Goal: Transaction & Acquisition: Purchase product/service

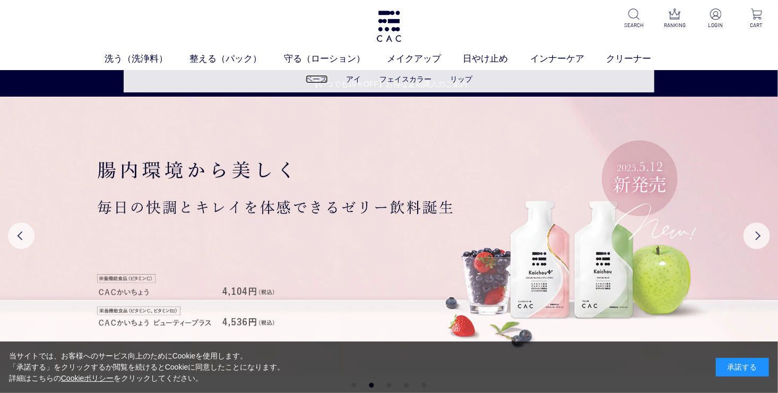
click at [314, 76] on link "ベース" at bounding box center [317, 79] width 22 height 8
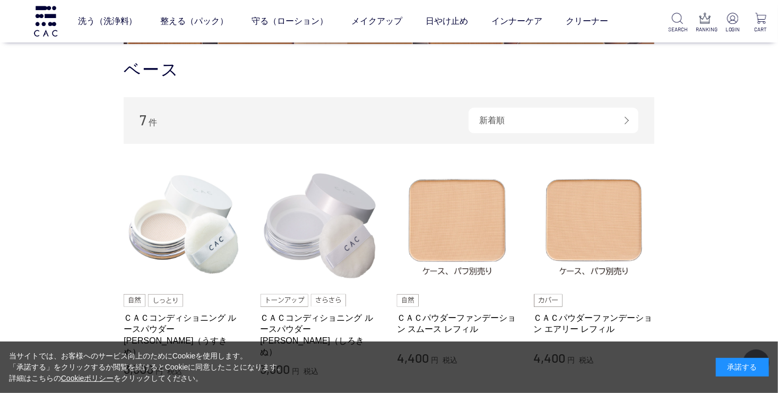
scroll to position [265, 0]
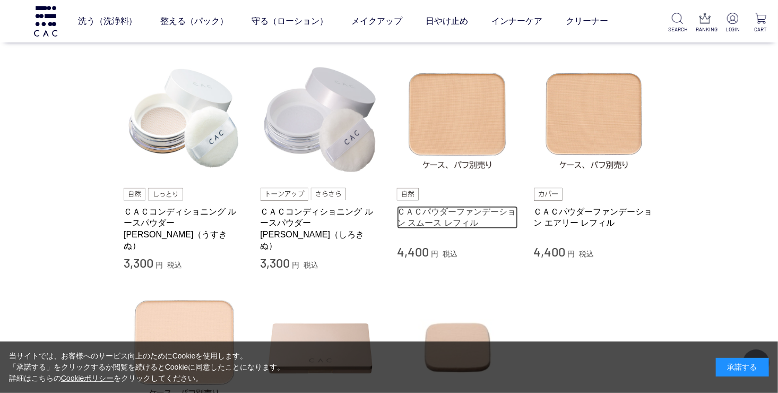
click at [451, 220] on link "ＣＡＣパウダーファンデーション スムース レフィル" at bounding box center [457, 217] width 121 height 23
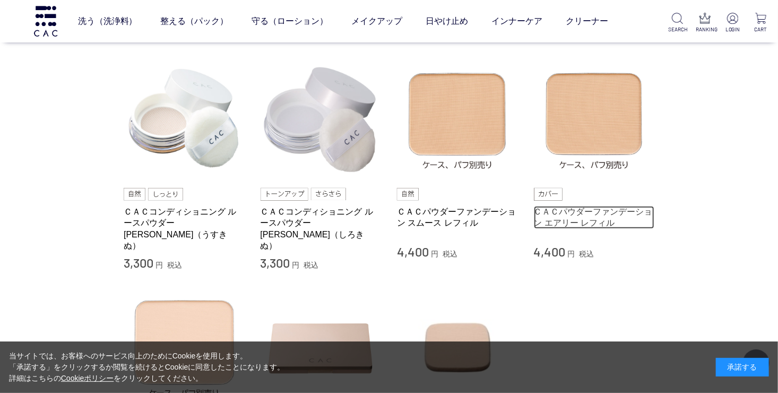
click at [585, 213] on link "ＣＡＣパウダーファンデーション エアリー レフィル" at bounding box center [594, 217] width 121 height 23
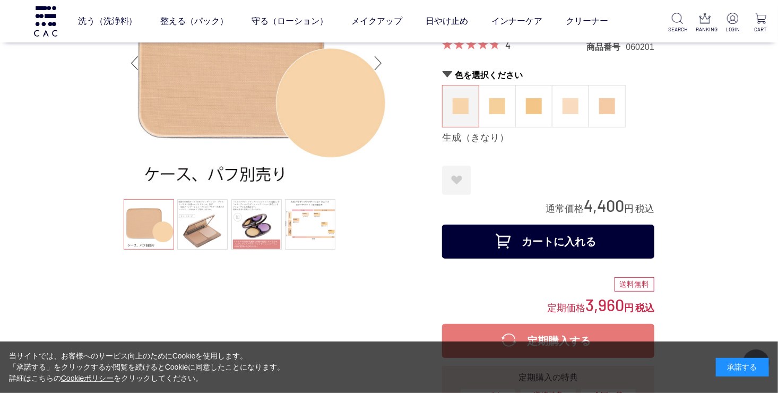
scroll to position [106, 0]
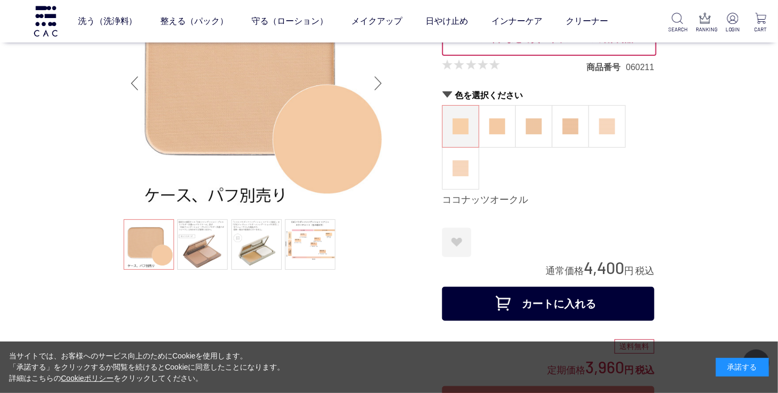
scroll to position [106, 0]
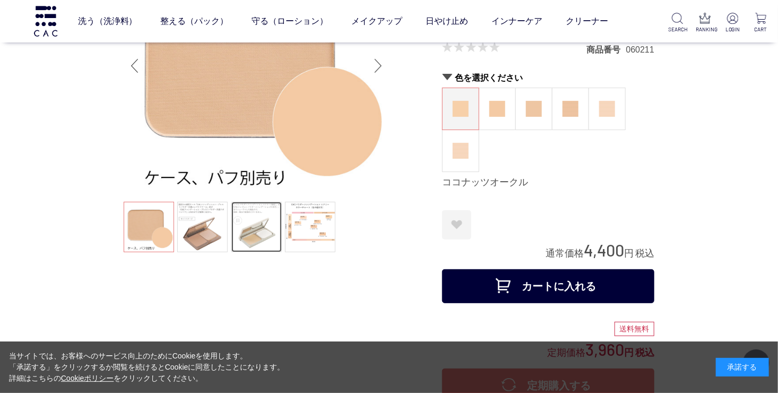
click at [243, 209] on link at bounding box center [256, 227] width 50 height 50
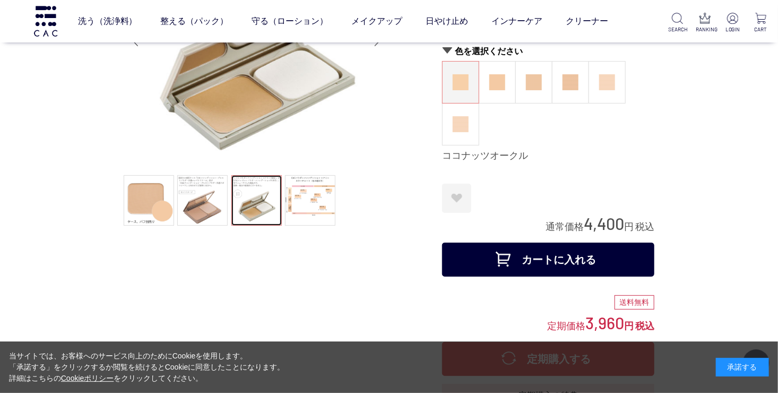
scroll to position [159, 0]
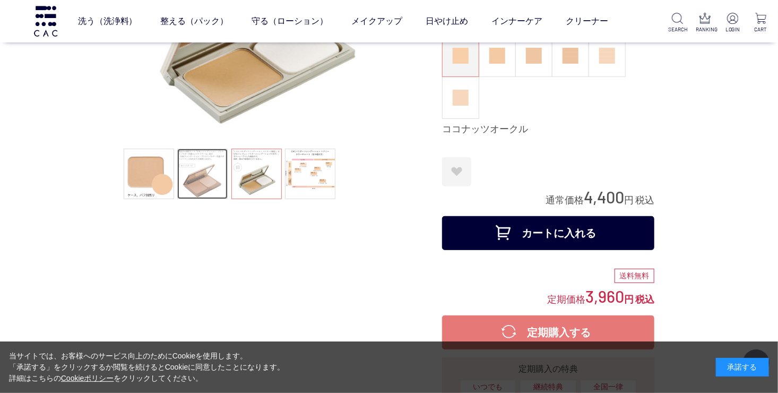
click at [211, 177] on link at bounding box center [202, 174] width 50 height 50
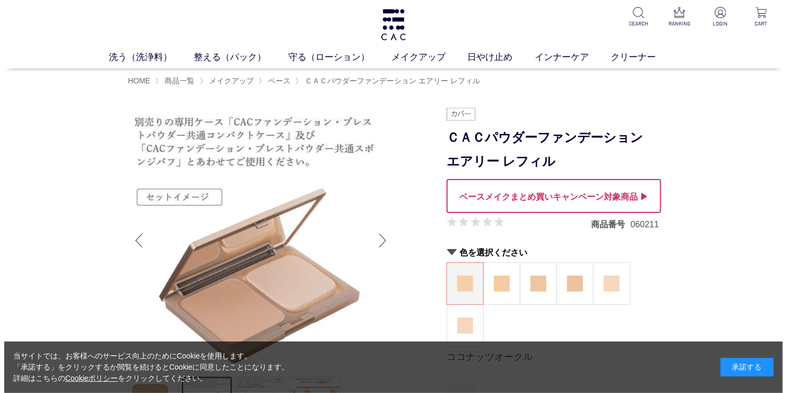
scroll to position [0, 0]
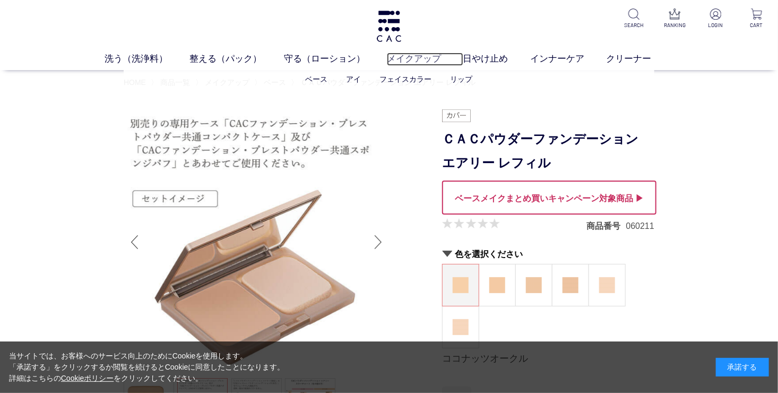
click at [419, 54] on link "メイクアップ" at bounding box center [425, 59] width 76 height 13
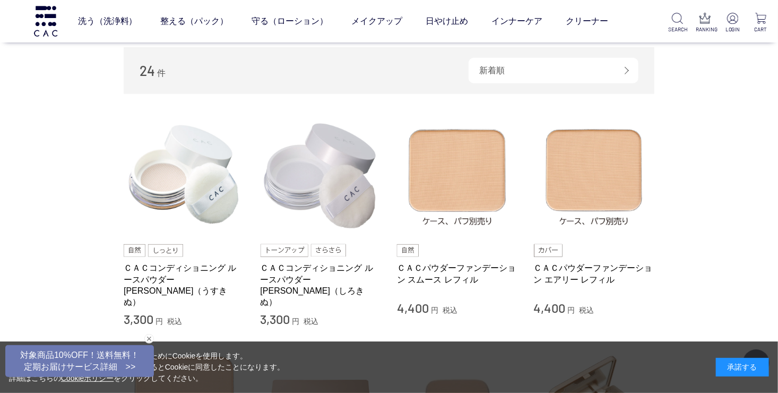
scroll to position [372, 0]
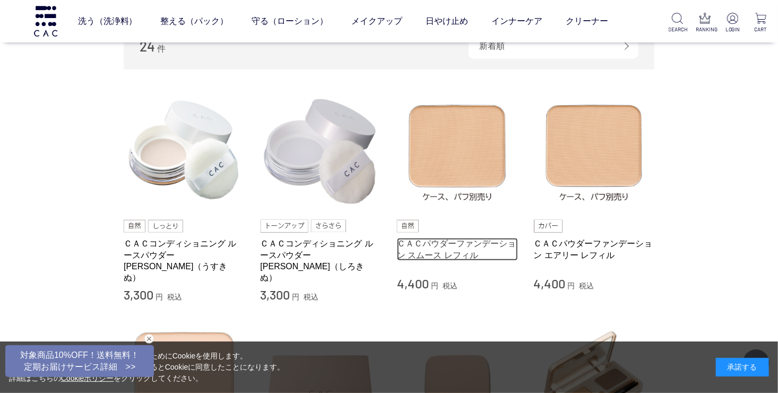
click at [454, 250] on link "ＣＡＣパウダーファンデーション スムース レフィル" at bounding box center [457, 249] width 121 height 23
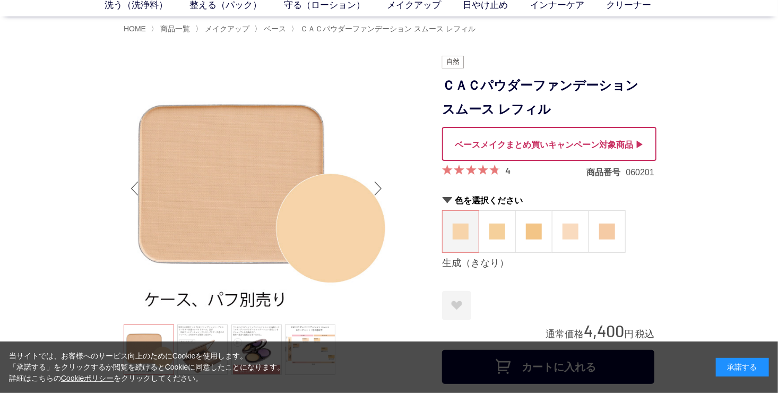
scroll to position [53, 0]
click at [501, 236] on img at bounding box center [497, 232] width 16 height 16
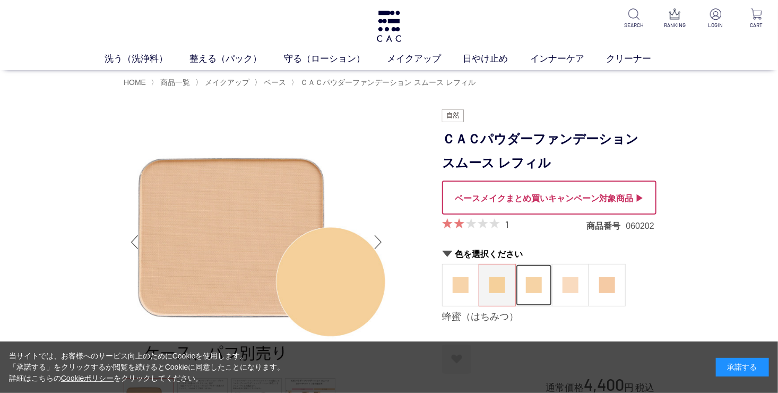
click at [534, 285] on img at bounding box center [534, 285] width 16 height 16
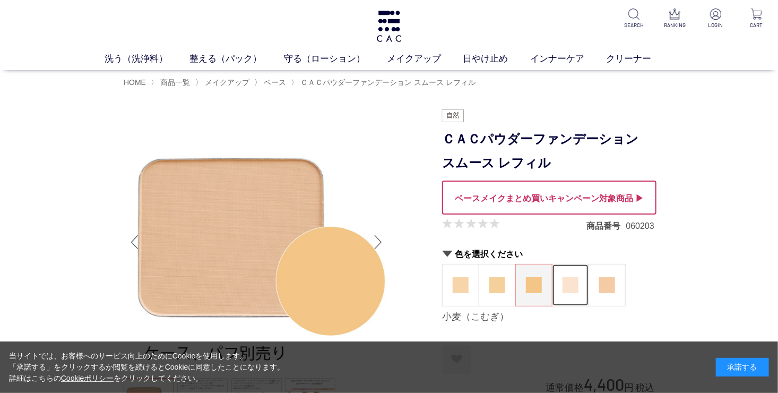
click at [565, 282] on img at bounding box center [571, 285] width 16 height 16
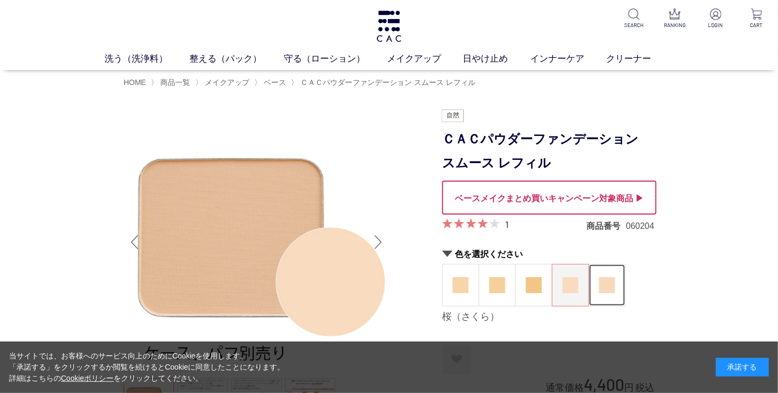
click at [608, 290] on img at bounding box center [607, 285] width 16 height 16
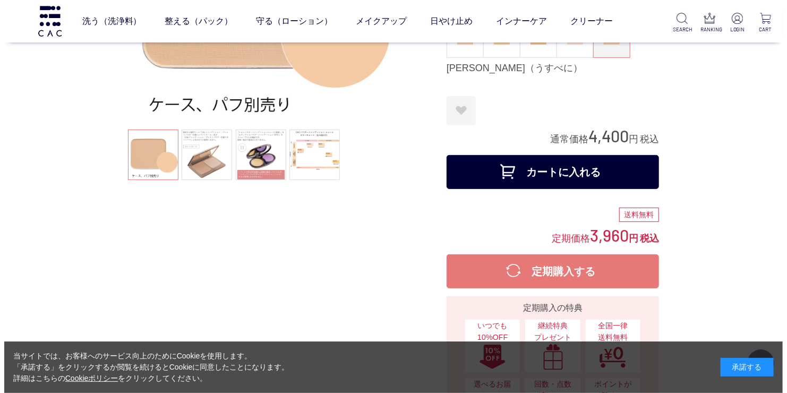
scroll to position [159, 0]
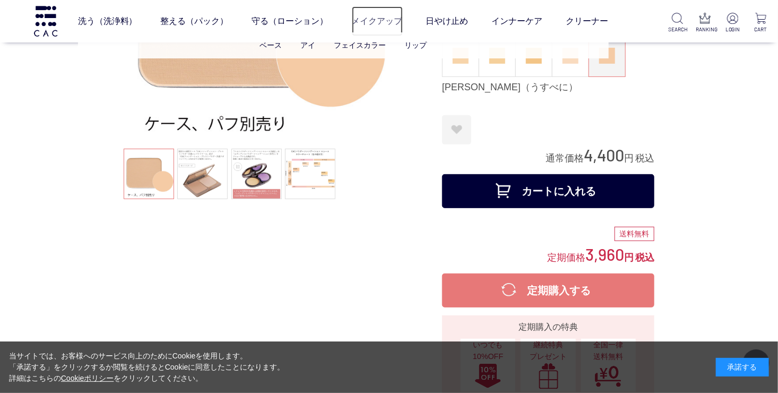
click at [380, 19] on link "メイクアップ" at bounding box center [377, 21] width 51 height 30
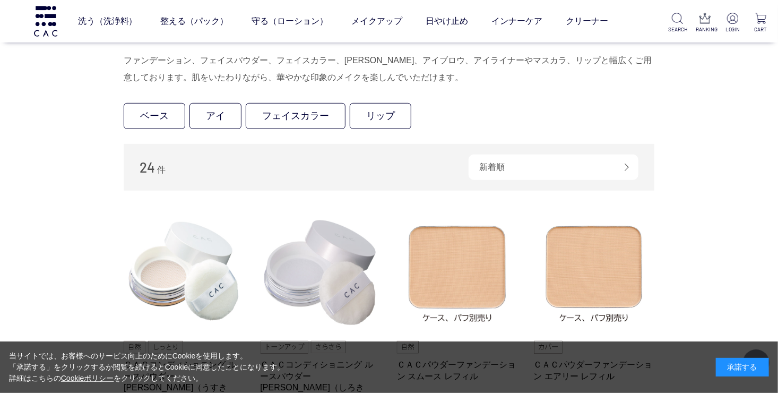
scroll to position [265, 0]
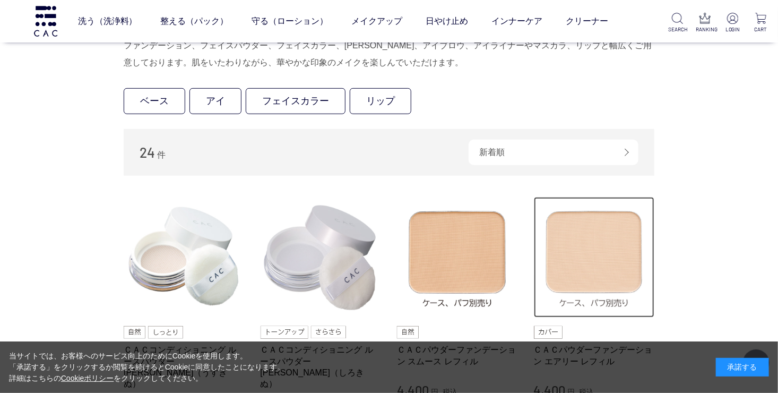
click at [593, 302] on img at bounding box center [594, 257] width 121 height 121
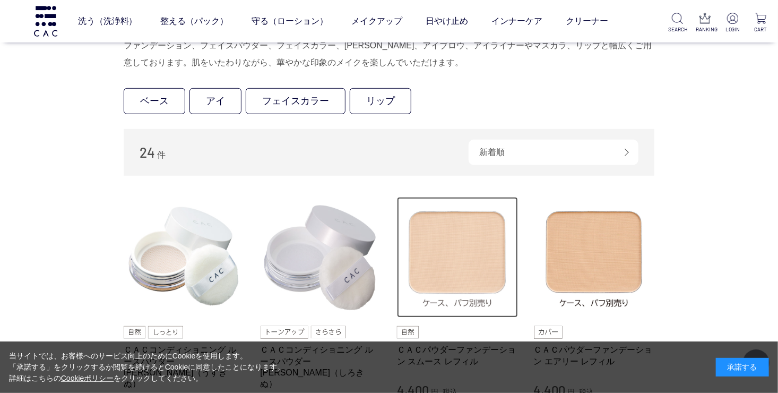
click at [445, 275] on img at bounding box center [457, 257] width 121 height 121
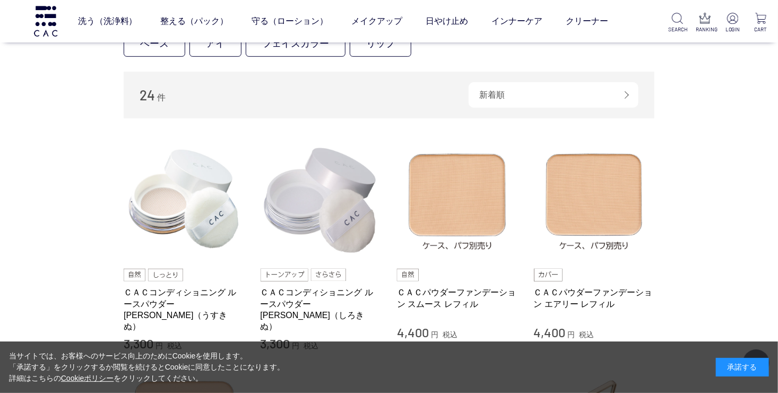
scroll to position [425, 0]
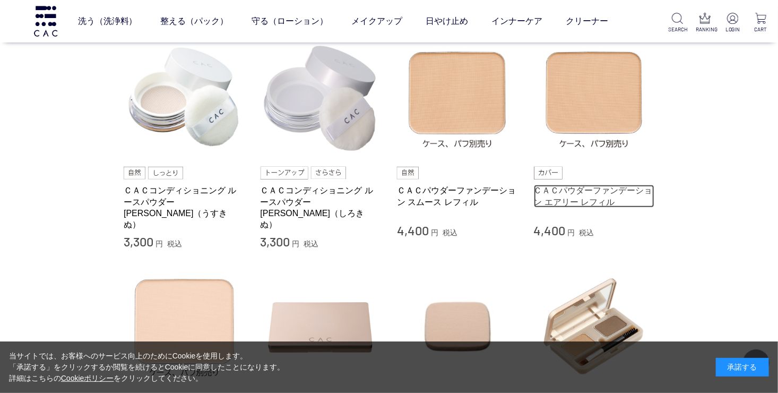
click at [575, 195] on link "ＣＡＣパウダーファンデーション エアリー レフィル" at bounding box center [594, 196] width 121 height 23
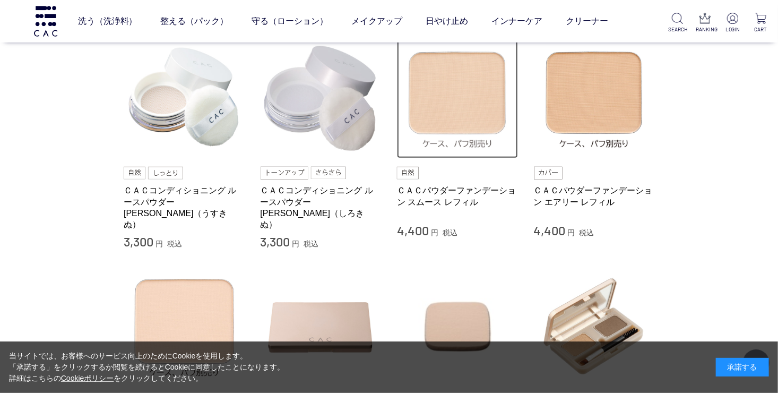
click at [453, 130] on img at bounding box center [457, 98] width 121 height 121
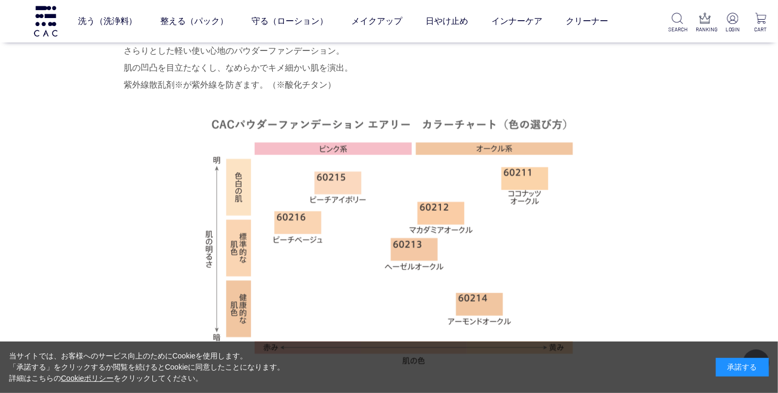
scroll to position [743, 0]
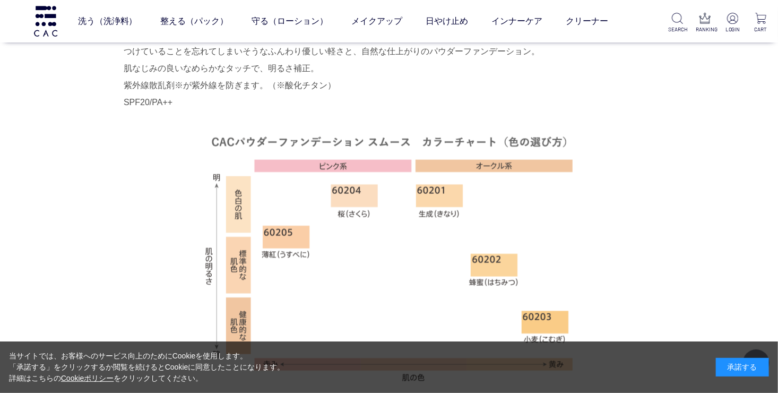
scroll to position [690, 0]
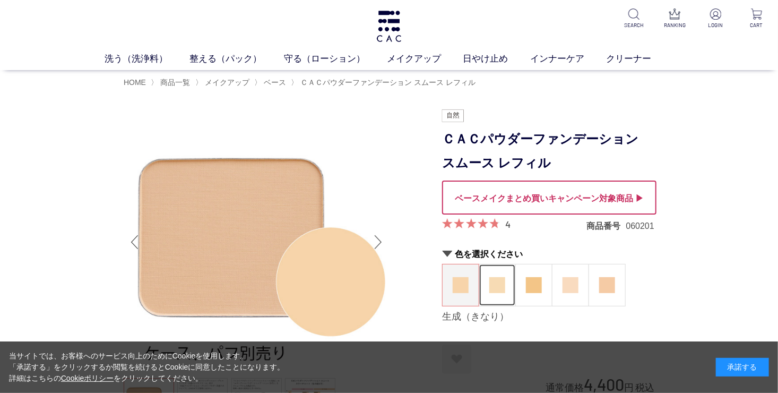
click at [502, 286] on img at bounding box center [497, 285] width 16 height 16
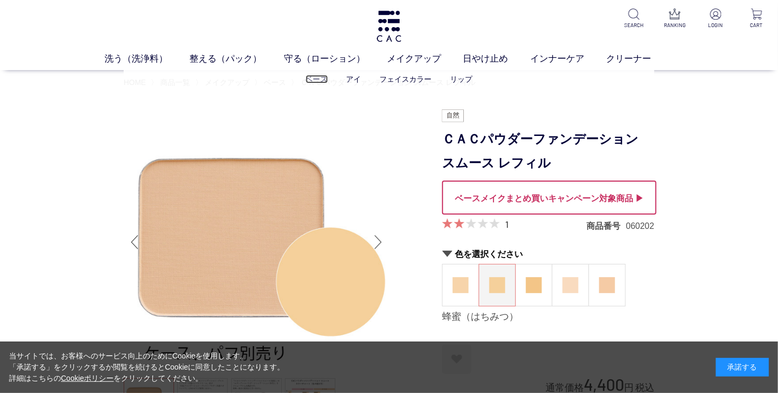
click at [326, 80] on link "ベース" at bounding box center [317, 79] width 22 height 8
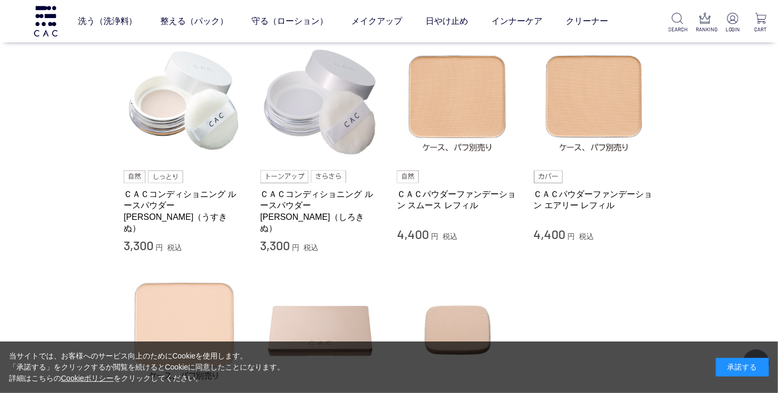
scroll to position [265, 0]
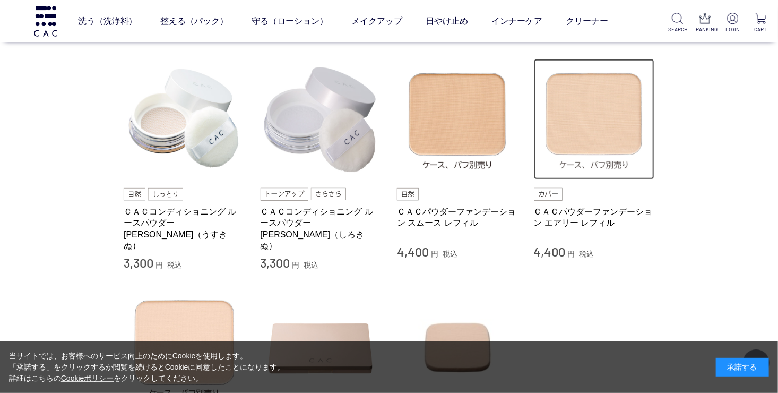
click at [589, 138] on img at bounding box center [594, 119] width 121 height 121
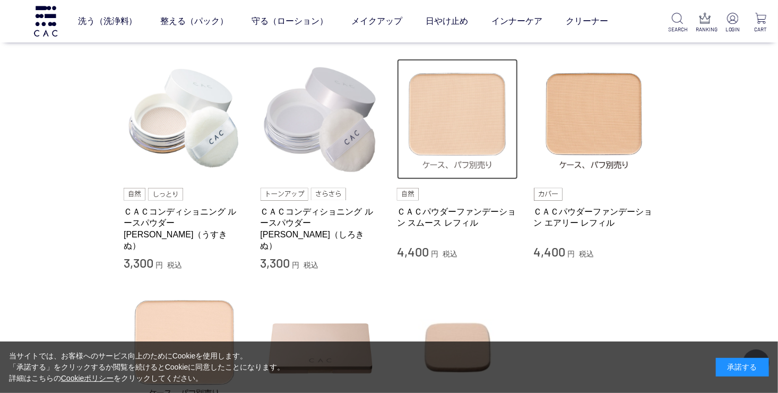
click at [473, 123] on img at bounding box center [457, 119] width 121 height 121
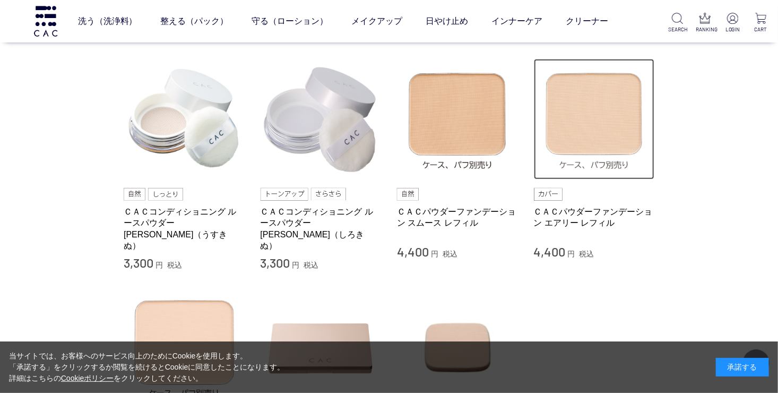
click at [589, 141] on img at bounding box center [594, 119] width 121 height 121
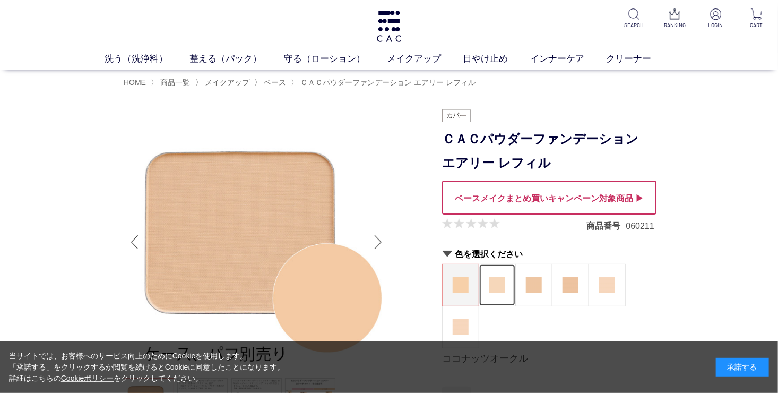
click at [494, 284] on img at bounding box center [497, 285] width 16 height 16
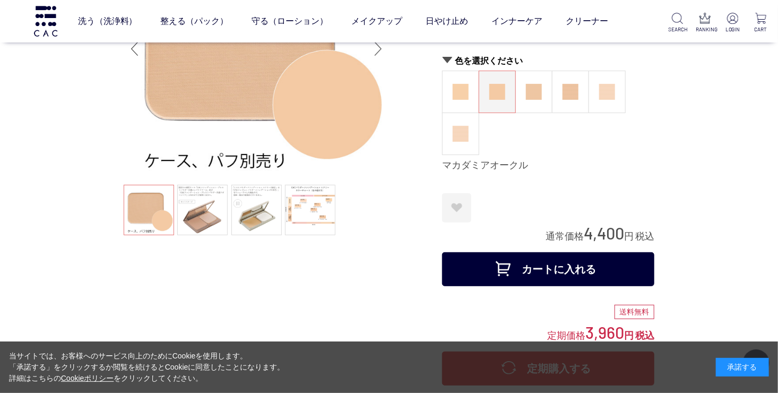
scroll to position [106, 0]
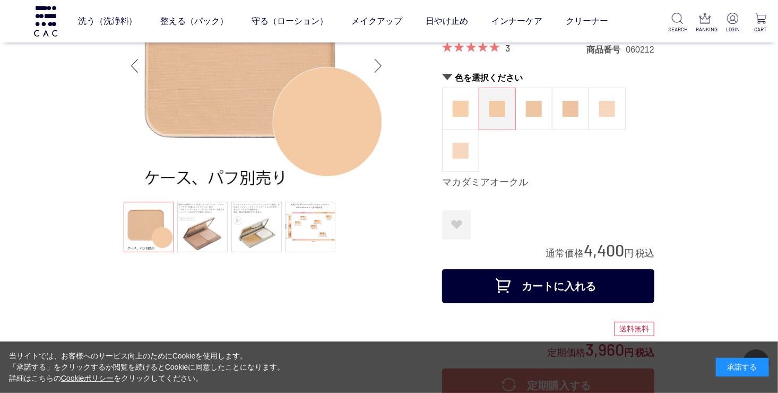
click at [370, 267] on div at bounding box center [283, 250] width 319 height 635
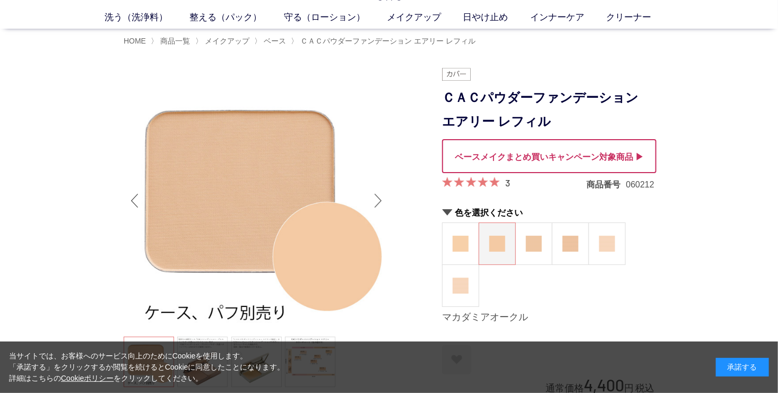
scroll to position [0, 0]
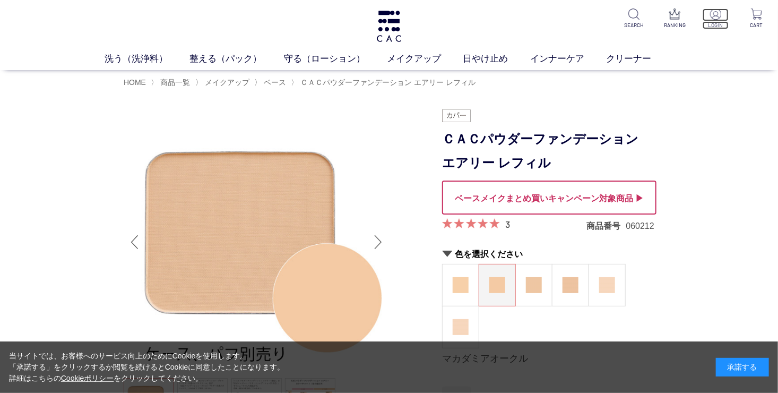
click at [717, 23] on p "LOGIN" at bounding box center [716, 25] width 26 height 8
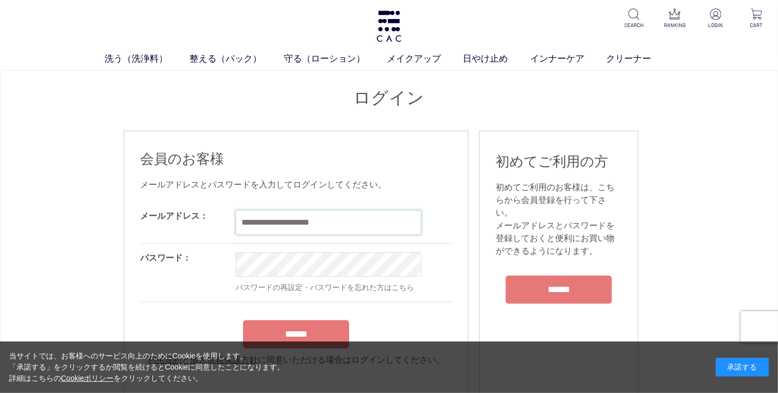
click at [264, 217] on input "email" at bounding box center [329, 222] width 186 height 24
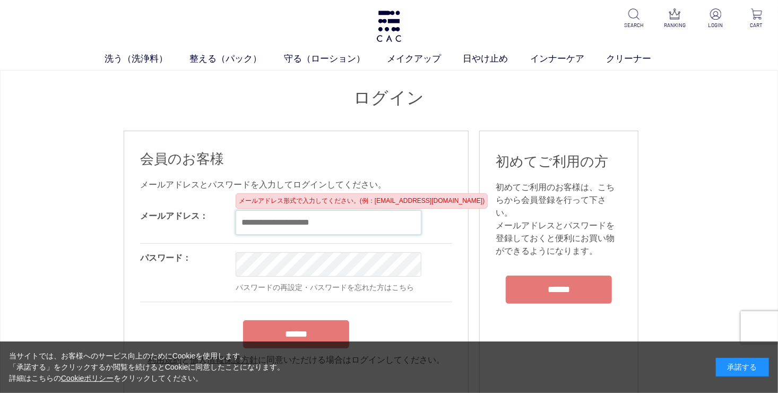
type input "**********"
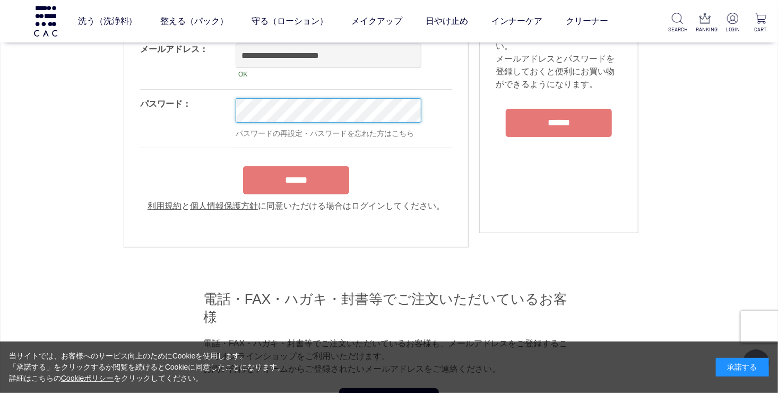
scroll to position [106, 0]
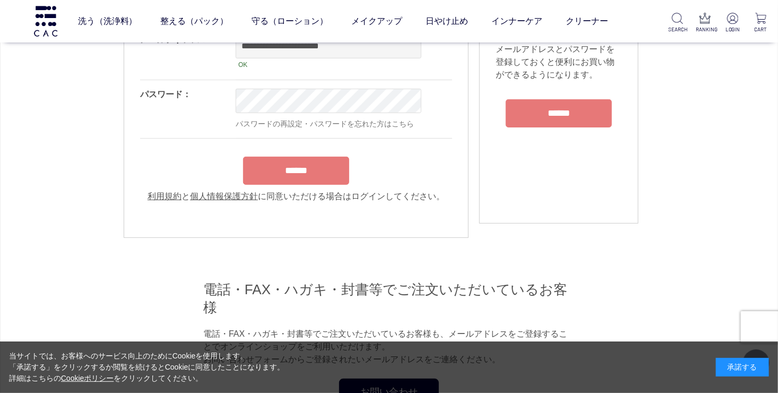
click at [283, 170] on div "******" at bounding box center [296, 167] width 312 height 33
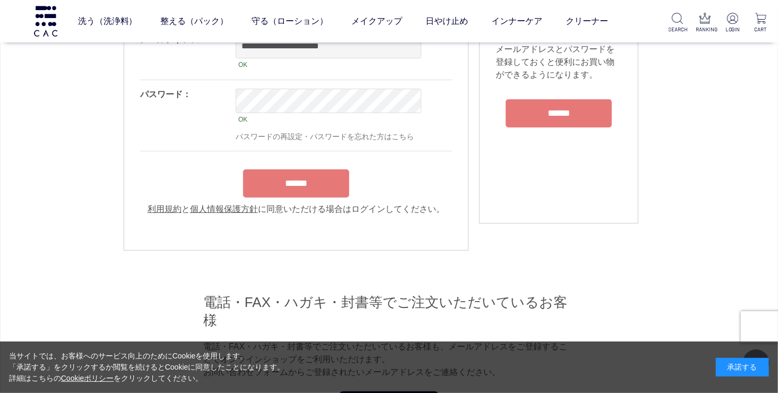
click at [289, 193] on input "******" at bounding box center [296, 183] width 106 height 28
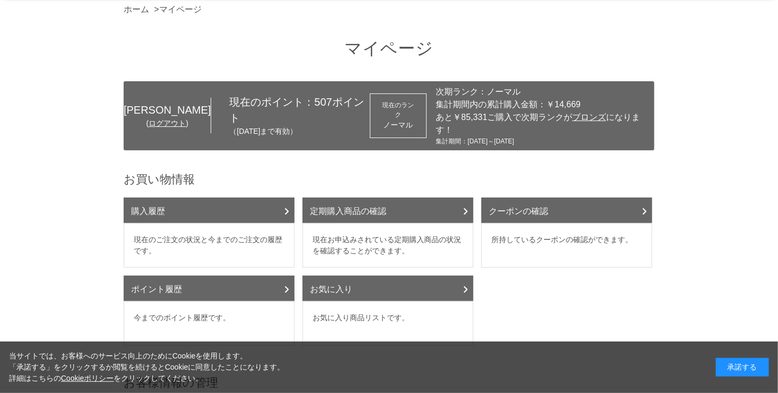
scroll to position [106, 0]
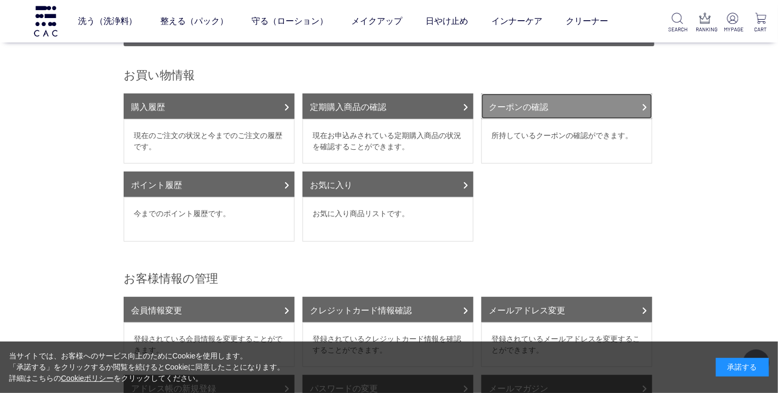
click at [642, 103] on icon at bounding box center [644, 107] width 5 height 8
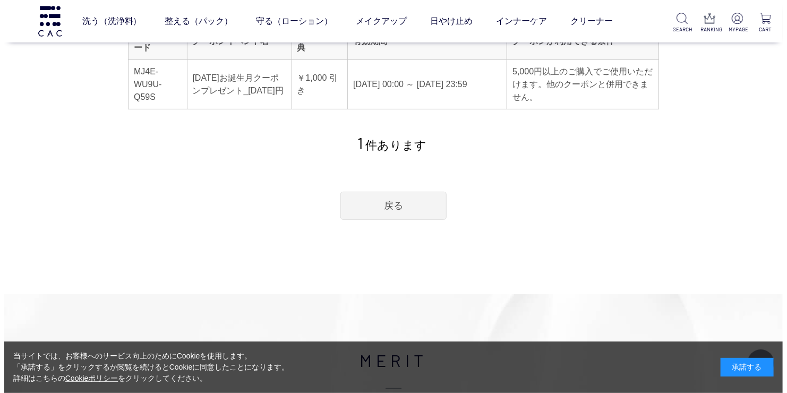
scroll to position [159, 0]
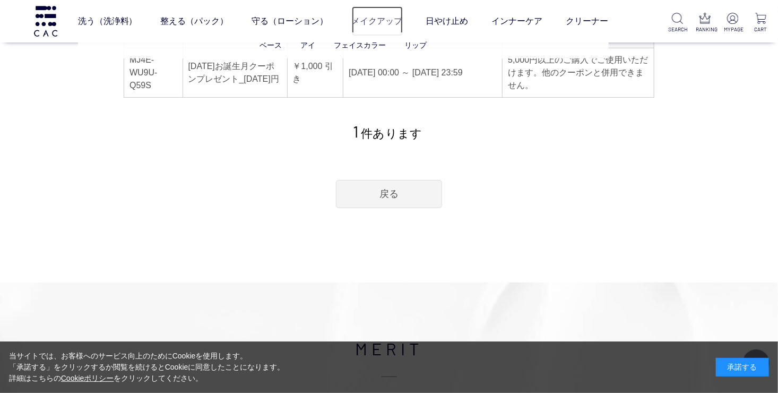
click at [370, 19] on link "メイクアップ" at bounding box center [377, 21] width 51 height 30
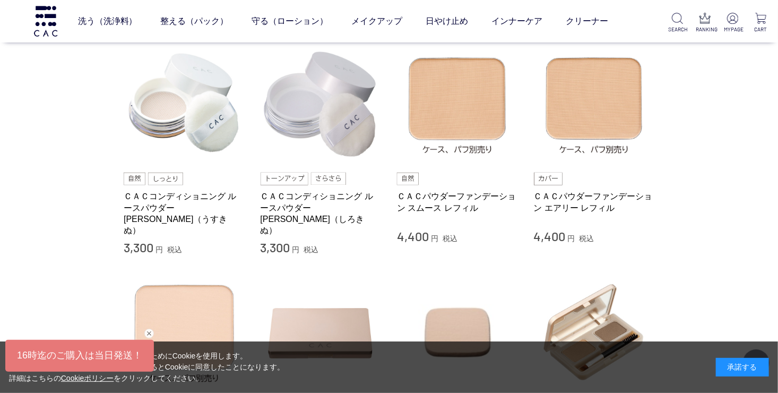
scroll to position [425, 0]
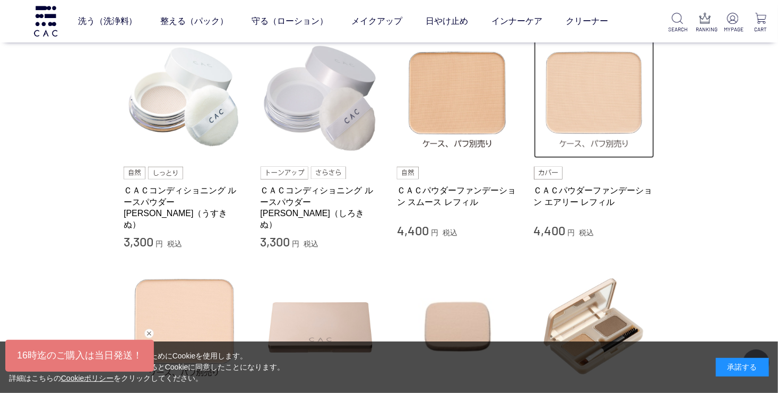
click at [589, 130] on img at bounding box center [594, 98] width 121 height 121
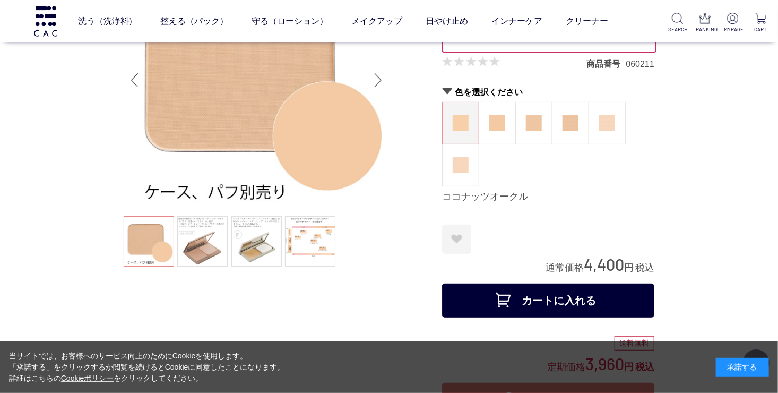
scroll to position [106, 0]
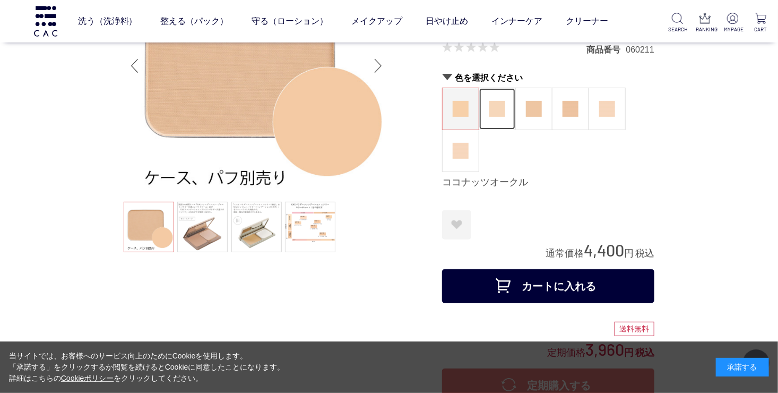
click at [496, 109] on img at bounding box center [497, 109] width 16 height 16
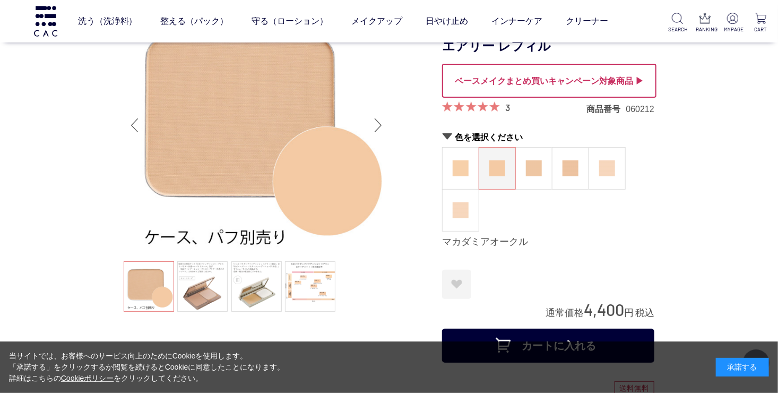
scroll to position [159, 0]
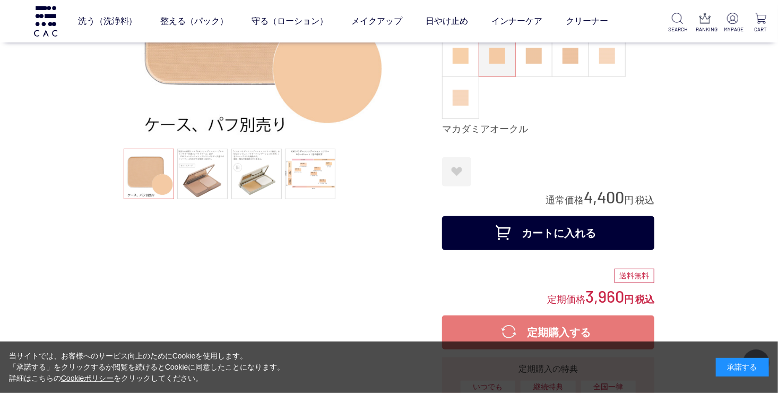
click at [553, 234] on button "カートに入れる" at bounding box center [548, 233] width 212 height 34
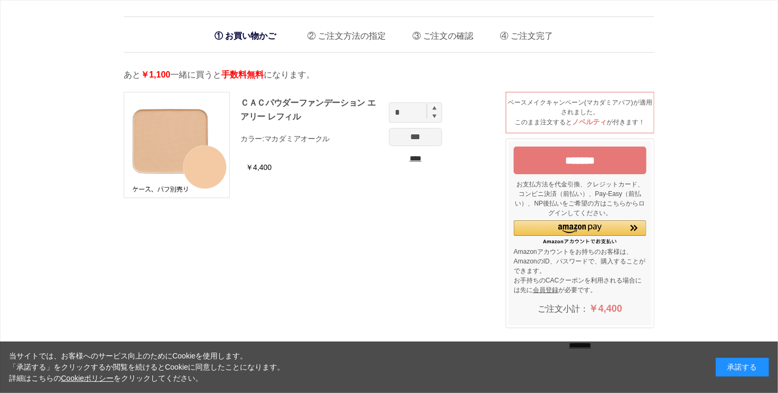
click at [433, 108] on img at bounding box center [435, 108] width 4 height 4
type input "*"
click at [446, 223] on div "ＣＡＣパウダーファンデーション エアリー レフィル カラー: マカダミアオークル ￥4,400 * *** **** ベースメイクキャンペーン(マカダミアパフ…" at bounding box center [389, 226] width 531 height 290
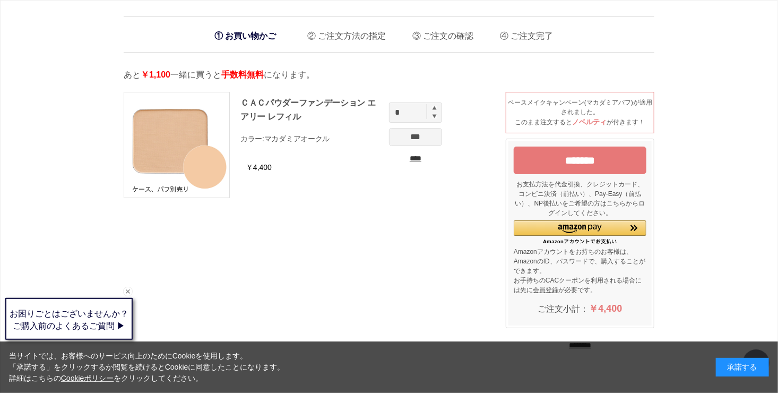
click at [415, 140] on input "***" at bounding box center [415, 137] width 53 height 18
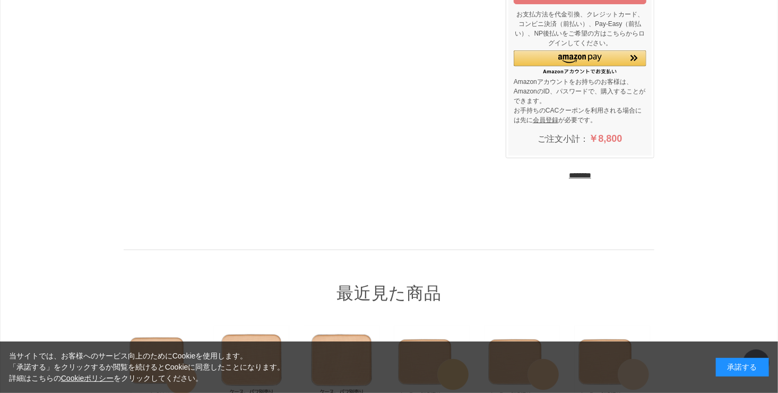
scroll to position [212, 0]
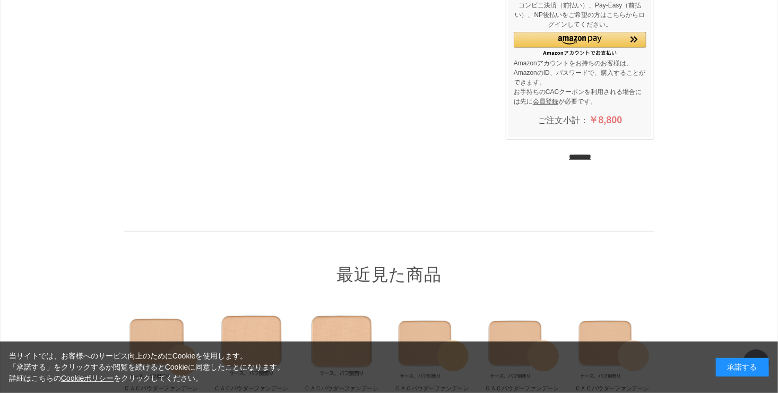
click at [591, 153] on input "********" at bounding box center [580, 157] width 22 height 10
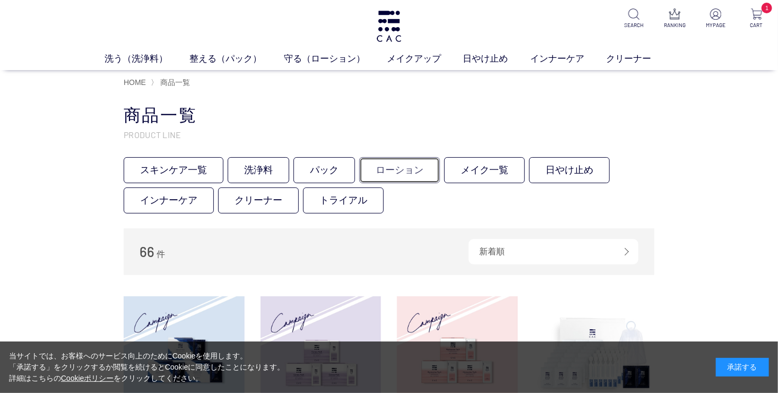
click at [390, 170] on link "ローション" at bounding box center [399, 170] width 81 height 26
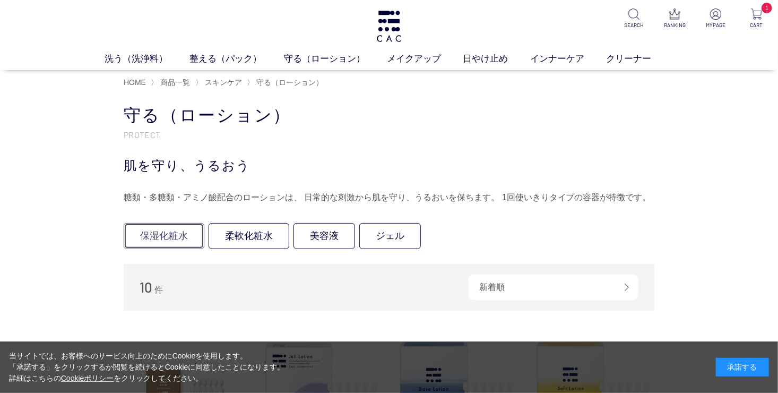
click at [168, 236] on link "保湿化粧水" at bounding box center [164, 236] width 81 height 26
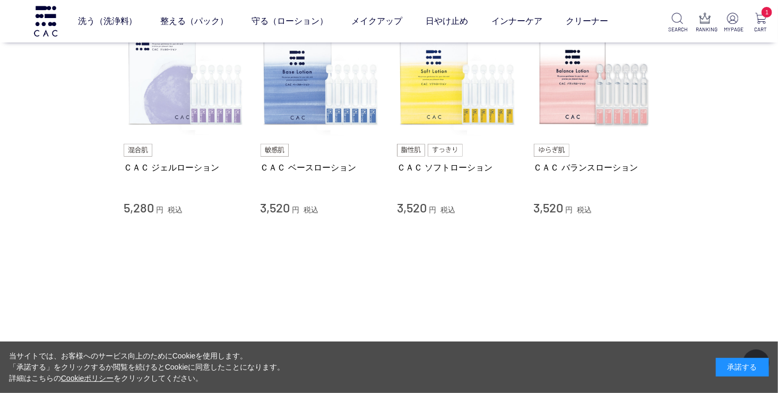
scroll to position [159, 0]
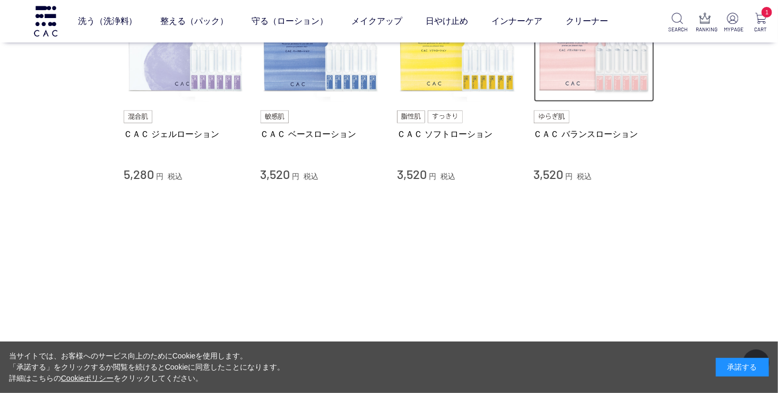
click at [573, 74] on img at bounding box center [594, 41] width 121 height 121
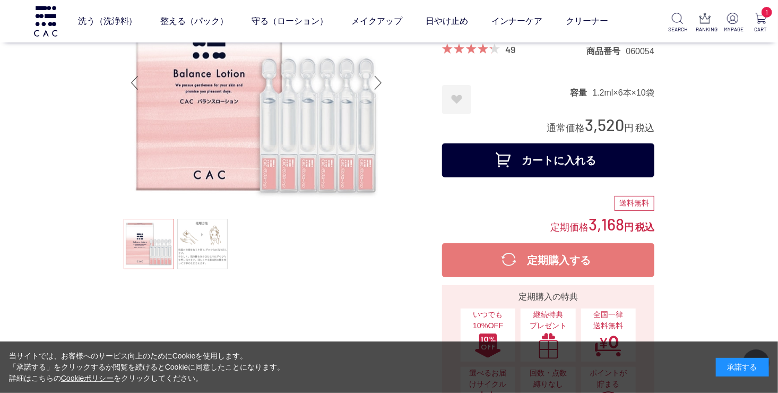
scroll to position [106, 0]
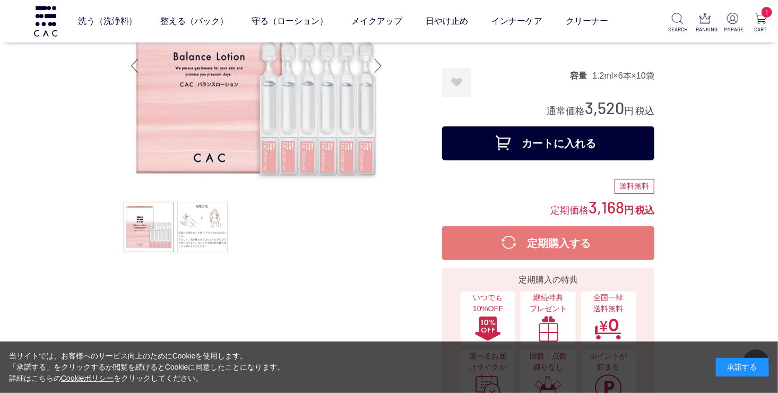
click at [553, 144] on button "カートに入れる" at bounding box center [548, 143] width 212 height 34
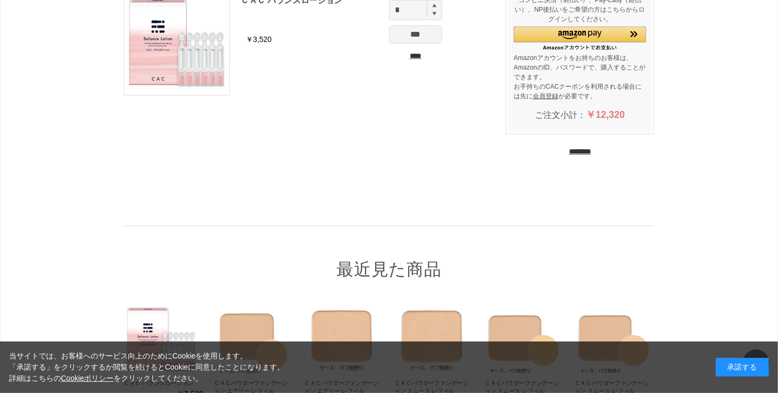
scroll to position [265, 0]
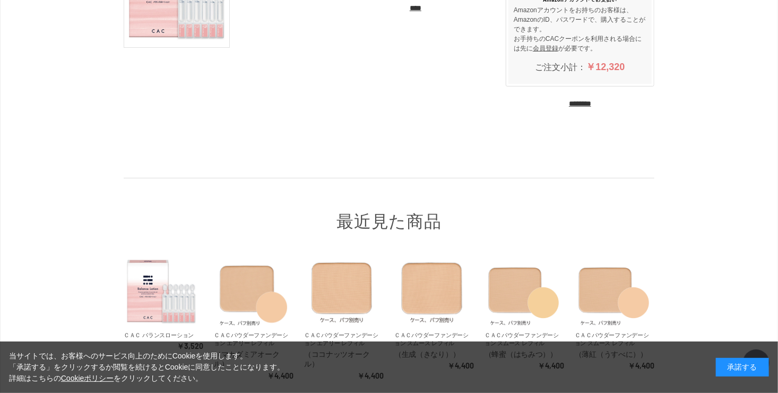
click at [589, 103] on input "********" at bounding box center [580, 104] width 22 height 10
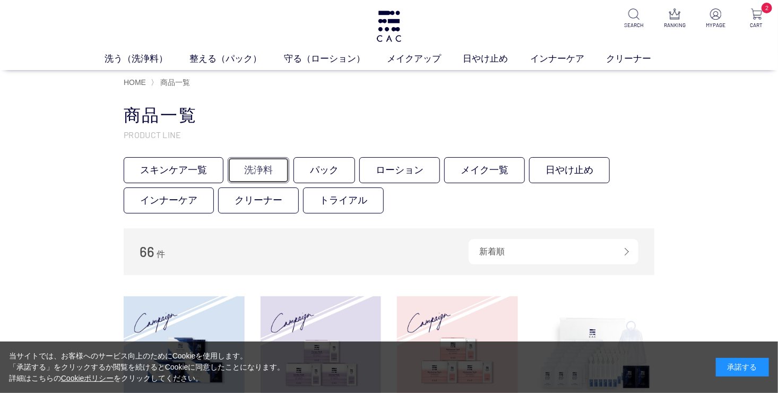
click at [259, 170] on link "洗浄料" at bounding box center [259, 170] width 62 height 26
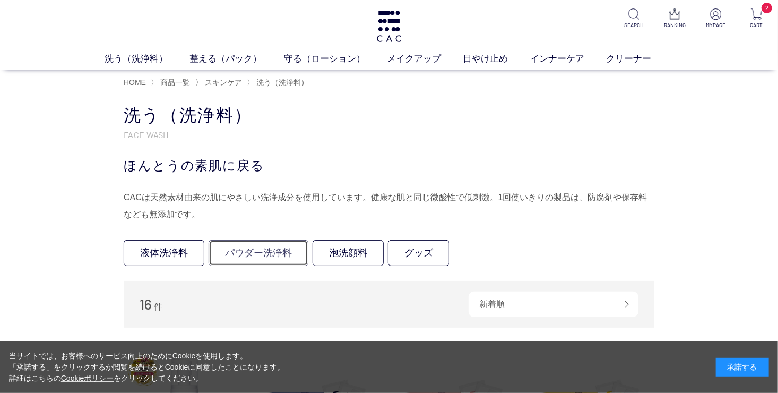
click at [253, 253] on link "パウダー洗浄料" at bounding box center [259, 253] width 100 height 26
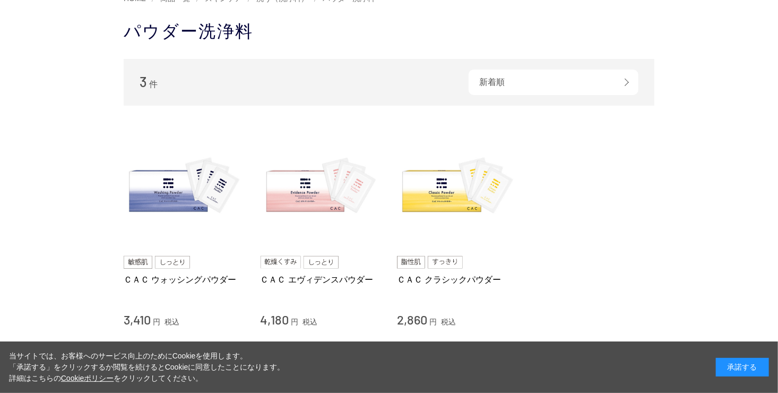
scroll to position [106, 0]
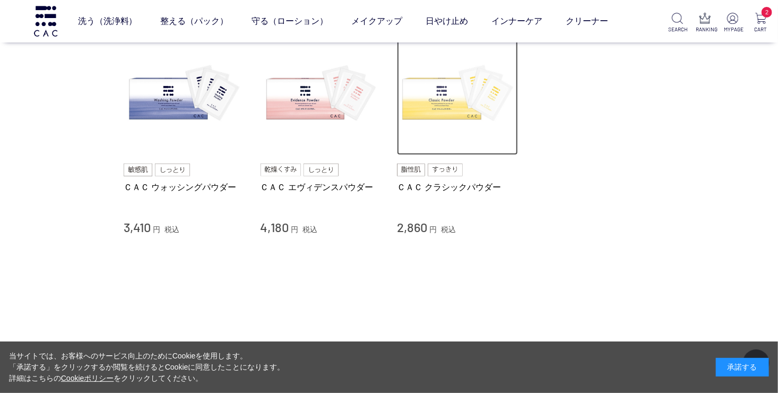
click at [436, 100] on img at bounding box center [457, 95] width 121 height 121
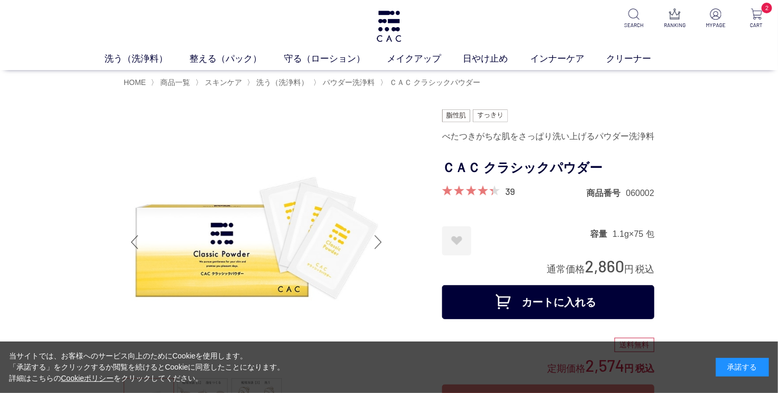
scroll to position [53, 0]
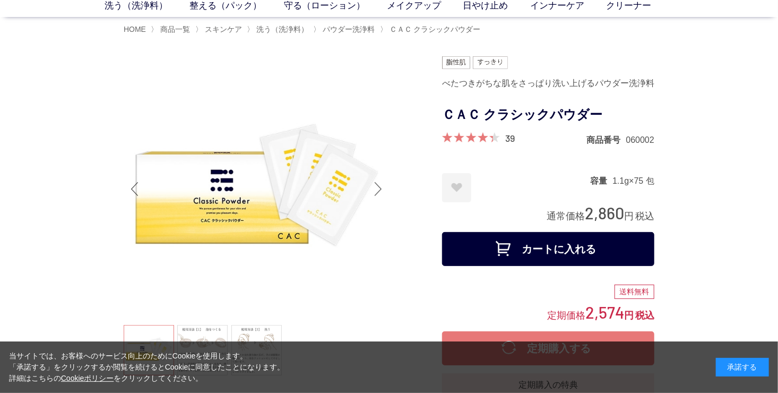
click at [534, 250] on button "カートに入れる" at bounding box center [548, 249] width 212 height 34
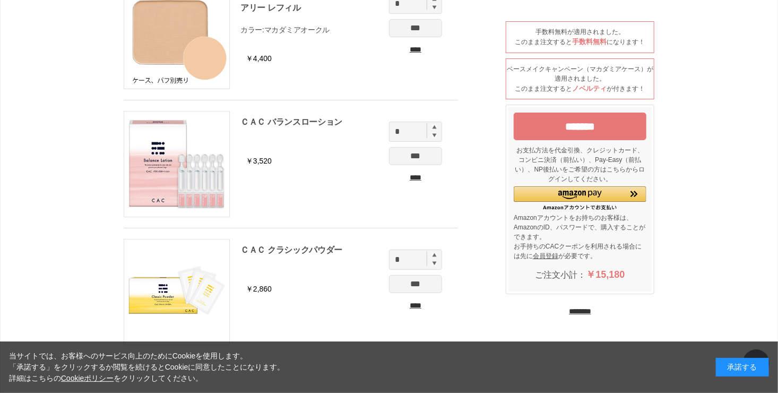
scroll to position [106, 0]
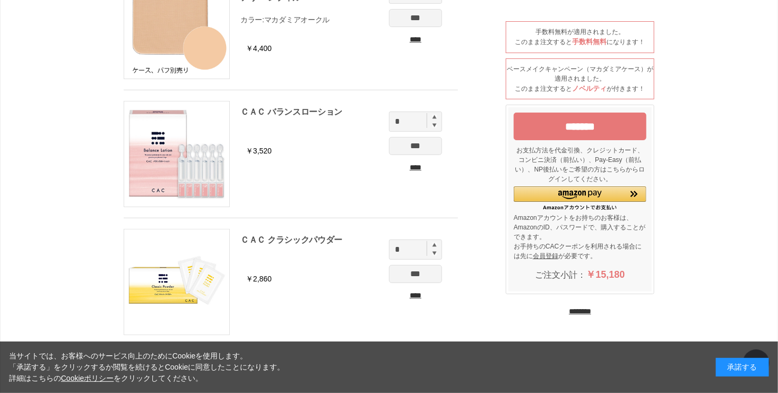
click at [582, 124] on input "*******" at bounding box center [580, 127] width 133 height 28
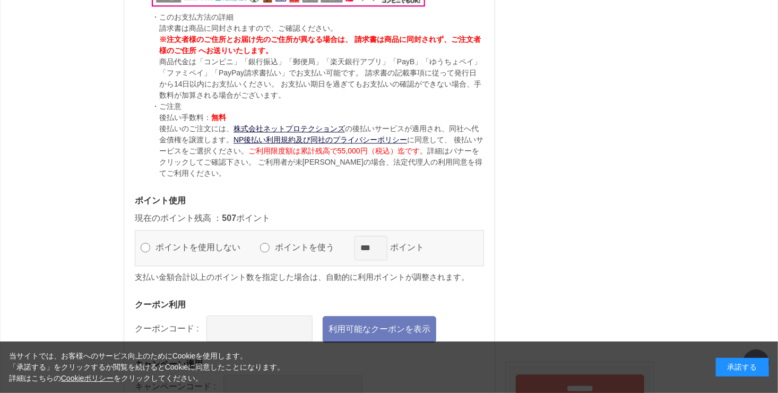
scroll to position [1168, 0]
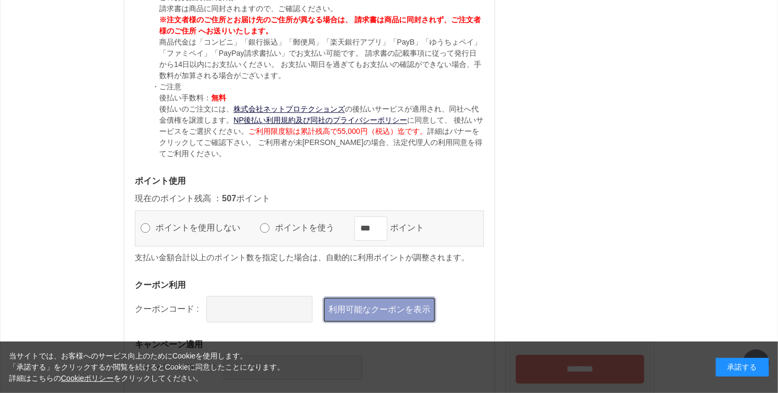
click at [376, 308] on link "利用可能なクーポンを表示" at bounding box center [380, 309] width 114 height 27
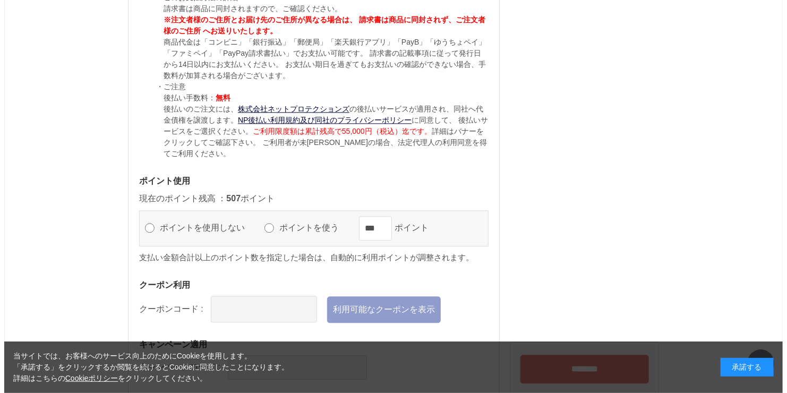
scroll to position [0, 0]
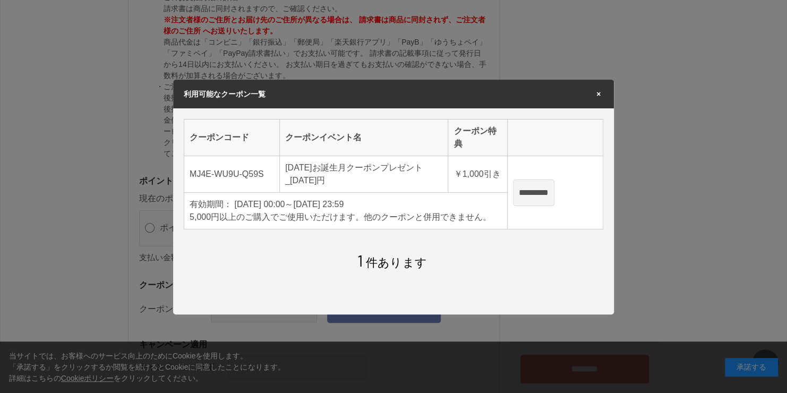
click at [537, 191] on input "*********" at bounding box center [533, 192] width 41 height 27
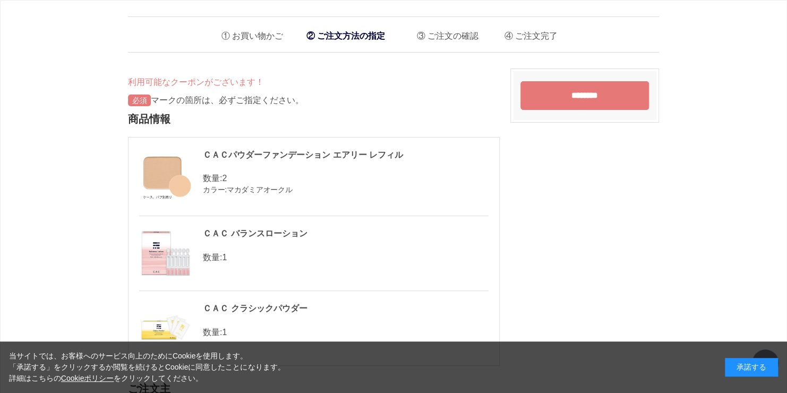
type input "**********"
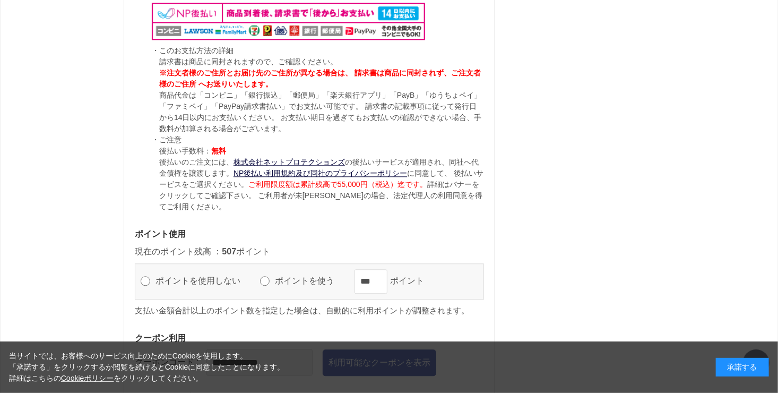
scroll to position [1309, 0]
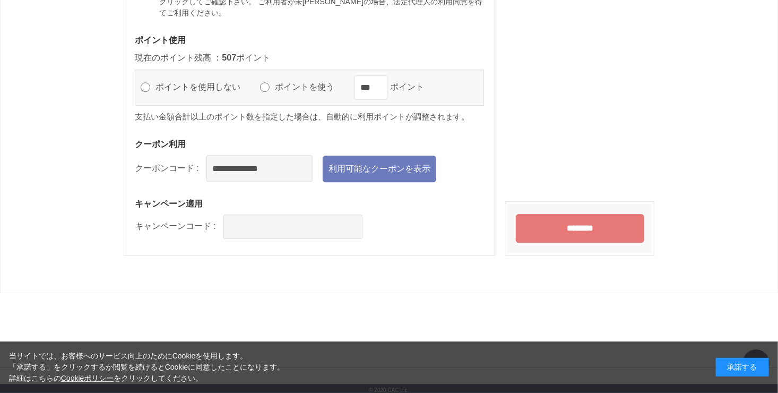
click at [575, 225] on input "********" at bounding box center [580, 228] width 128 height 29
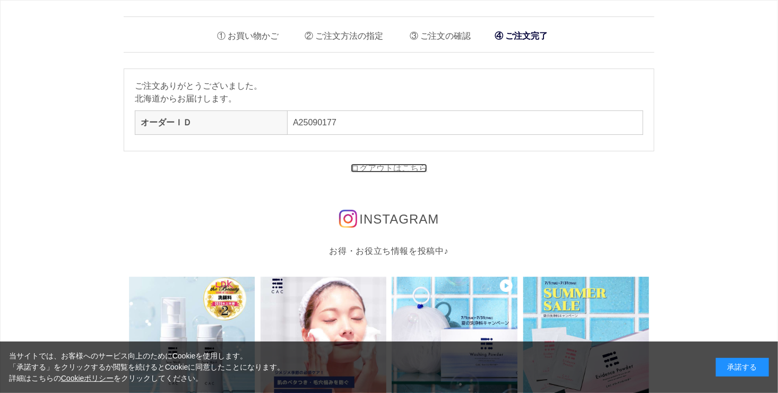
click at [388, 170] on link "ログアウトはこちら" at bounding box center [389, 168] width 76 height 9
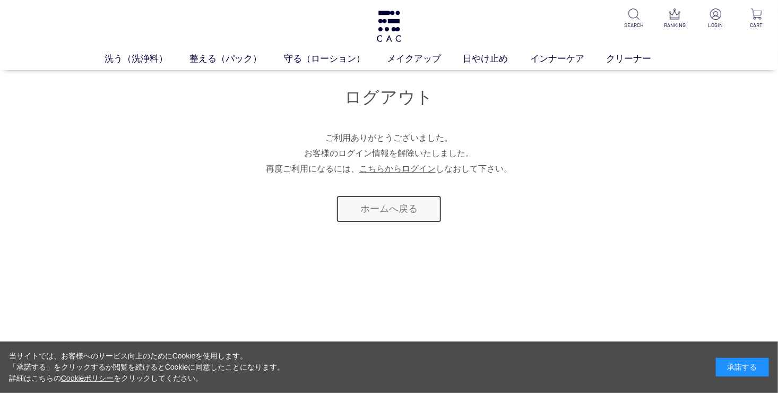
click at [389, 211] on link "ホームへ戻る" at bounding box center [389, 209] width 106 height 28
